Goal: Information Seeking & Learning: Learn about a topic

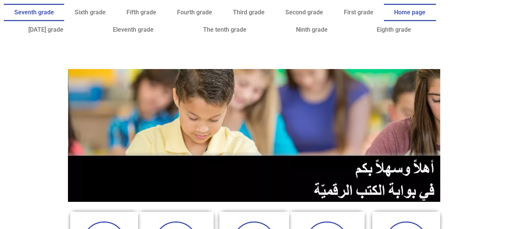
click at [54, 9] on font "Seventh grade" at bounding box center [34, 12] width 40 height 7
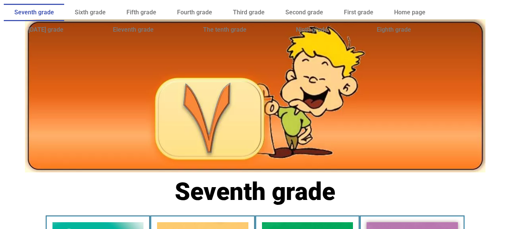
scroll to position [122, 0]
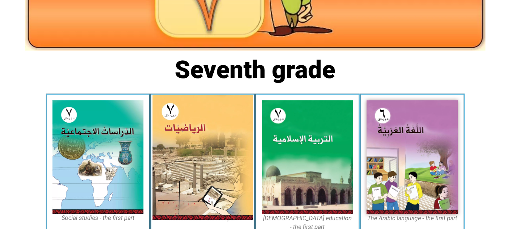
click at [204, 140] on img at bounding box center [203, 157] width 100 height 125
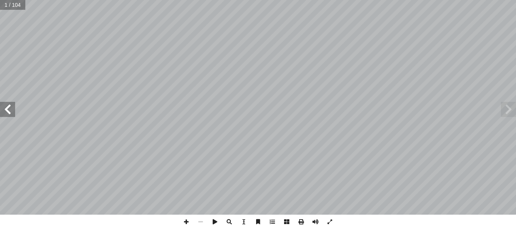
click at [8, 111] on span at bounding box center [7, 109] width 15 height 15
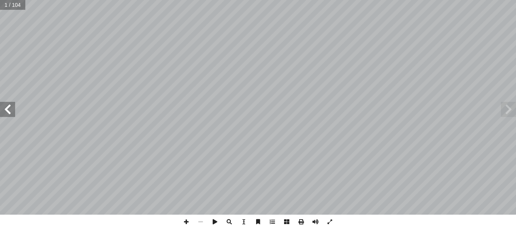
click at [8, 111] on span at bounding box center [7, 109] width 15 height 15
click at [14, 109] on span at bounding box center [7, 109] width 15 height 15
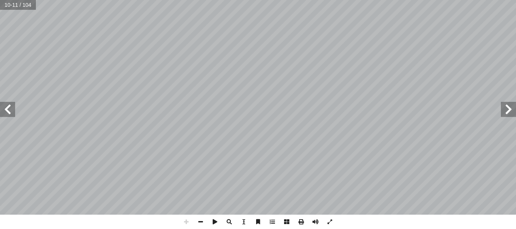
click at [14, 109] on span at bounding box center [7, 109] width 15 height 15
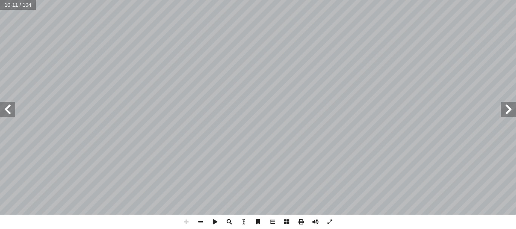
click at [14, 109] on span at bounding box center [7, 109] width 15 height 15
click at [204, 219] on span at bounding box center [200, 222] width 14 height 14
click at [1, 107] on span at bounding box center [7, 109] width 15 height 15
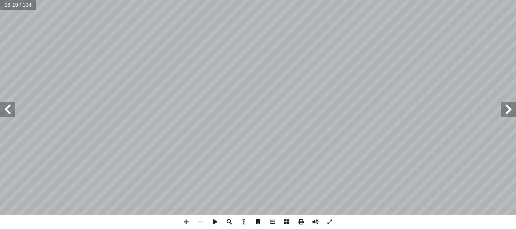
click at [1, 107] on span at bounding box center [7, 109] width 15 height 15
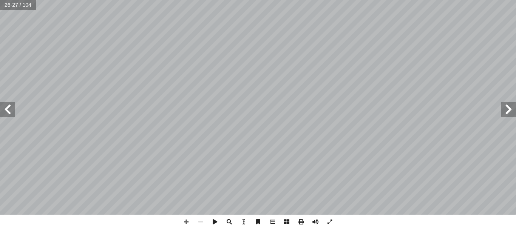
click at [1, 107] on span at bounding box center [7, 109] width 15 height 15
click at [184, 225] on span at bounding box center [186, 222] width 14 height 14
click at [185, 221] on span at bounding box center [186, 222] width 14 height 14
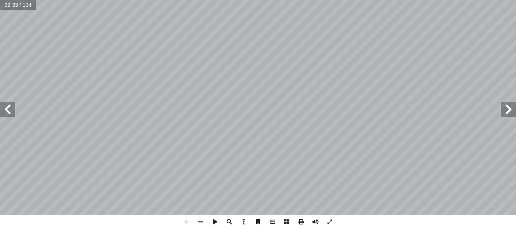
click at [114, 221] on div "28 تي: أ ا يجاد ناتج ما ي إ ا ب ُ كمل أ ثم � = ٤ ــ ١ - ــ ٩ ) أ � = ٨ + 5 – ١ …" at bounding box center [258, 114] width 516 height 229
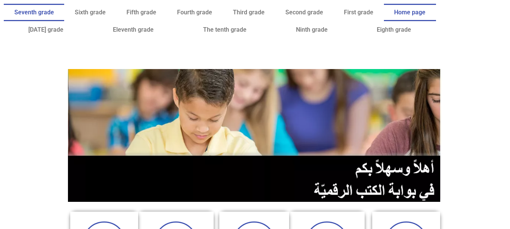
click at [54, 15] on font "Seventh grade" at bounding box center [34, 12] width 40 height 7
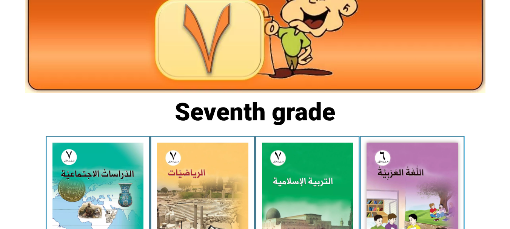
scroll to position [80, 0]
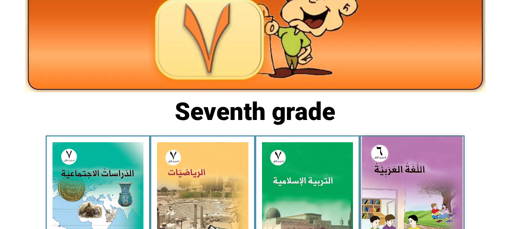
click at [441, 205] on img at bounding box center [412, 199] width 100 height 125
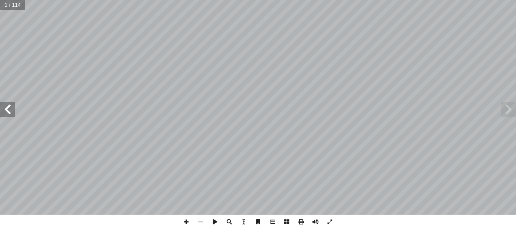
click at [5, 113] on span at bounding box center [7, 109] width 15 height 15
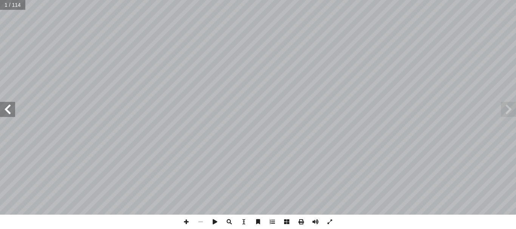
click at [5, 113] on span at bounding box center [7, 109] width 15 height 15
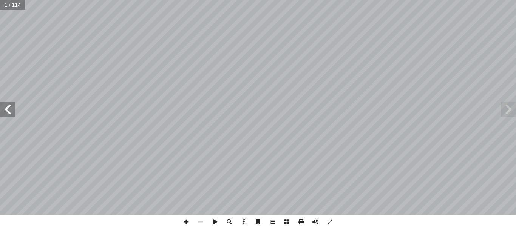
click at [5, 113] on span at bounding box center [7, 109] width 15 height 15
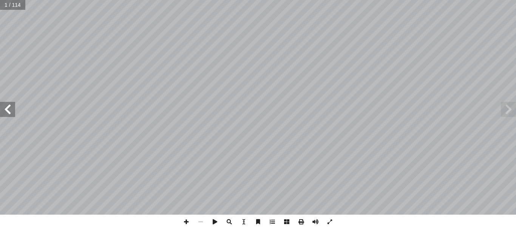
click at [5, 113] on span at bounding box center [7, 109] width 15 height 15
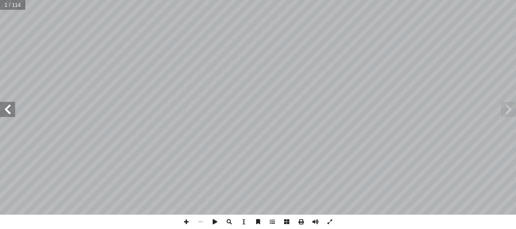
click at [5, 113] on span at bounding box center [7, 109] width 15 height 15
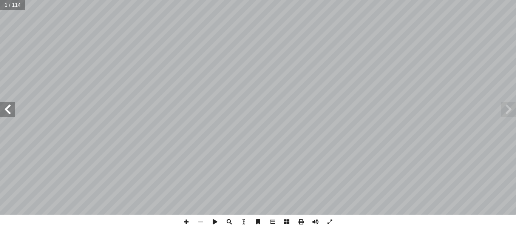
click at [5, 113] on span at bounding box center [7, 109] width 15 height 15
click at [299, 221] on span at bounding box center [301, 222] width 14 height 14
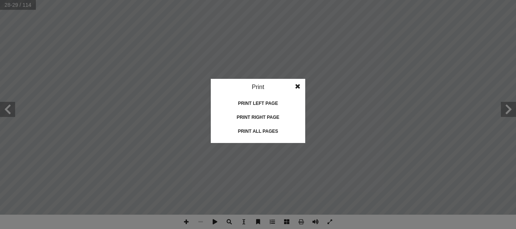
click at [297, 84] on span at bounding box center [298, 86] width 14 height 15
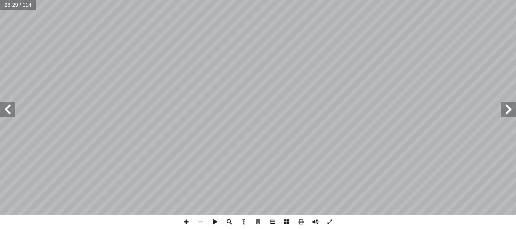
click at [271, 223] on span at bounding box center [272, 222] width 14 height 14
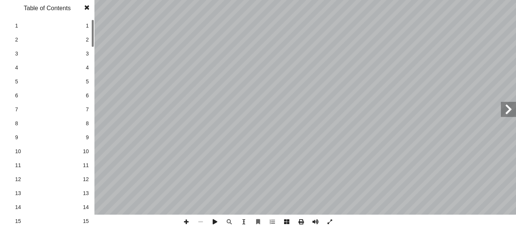
click at [86, 6] on span at bounding box center [87, 7] width 14 height 15
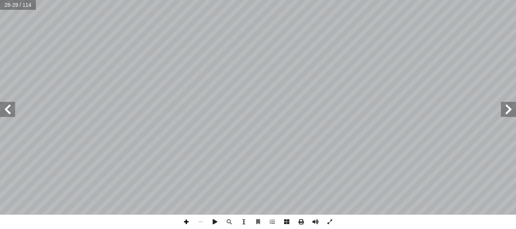
click at [188, 224] on span at bounding box center [186, 222] width 14 height 14
click at [511, 111] on span at bounding box center [508, 109] width 15 height 15
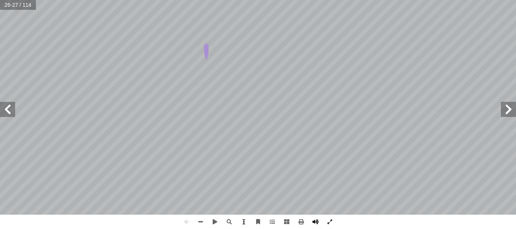
click at [315, 224] on span at bounding box center [315, 222] width 14 height 14
click at [243, 219] on span at bounding box center [243, 222] width 14 height 14
click at [222, 83] on div "21 ُ ة َ R ِ K � N ْ The ُ One ُ (n), ( ِ ة َ B َ At َ K ُ M ْ The ُ A َ (y), (…" at bounding box center [253, 82] width 598 height 773
click at [224, 91] on div "21 ُ ة َ R ِ K � N ْ The ُ One ُ (n), ( ِ ة َ B َ At َ K ُ M ْ The ُ A َ (y), (…" at bounding box center [253, 82] width 598 height 773
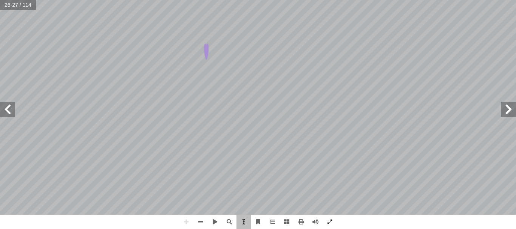
click at [245, 219] on span at bounding box center [243, 222] width 14 height 14
click at [255, 222] on span at bounding box center [258, 222] width 14 height 14
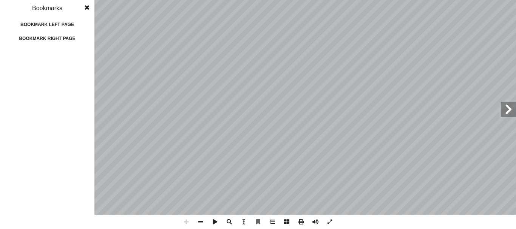
click at [67, 20] on div "Bookmark left page" at bounding box center [47, 25] width 76 height 12
click at [63, 36] on font "Bookmark right page" at bounding box center [47, 38] width 56 height 5
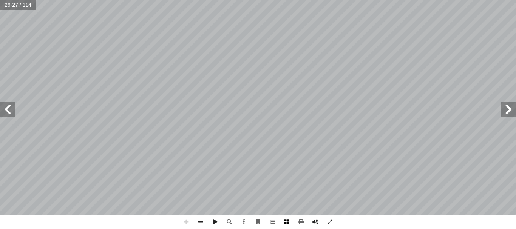
click at [284, 224] on span at bounding box center [286, 222] width 14 height 14
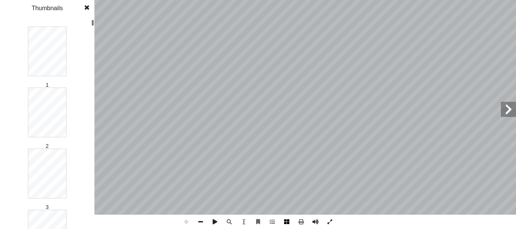
click at [284, 224] on span at bounding box center [286, 222] width 14 height 14
